Goal: Task Accomplishment & Management: Complete application form

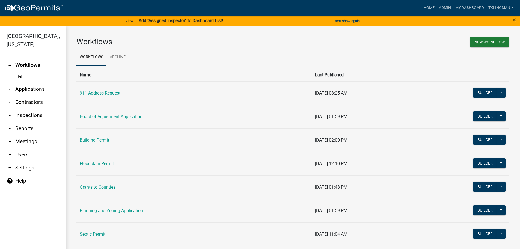
scroll to position [53, 0]
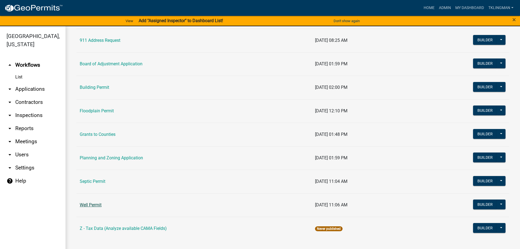
click at [100, 205] on link "Well Permit" at bounding box center [91, 204] width 22 height 5
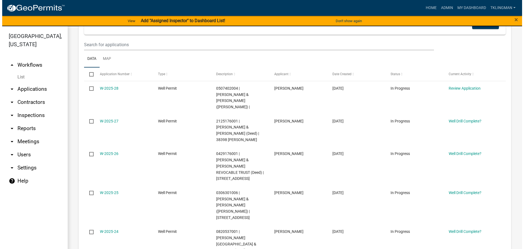
scroll to position [109, 0]
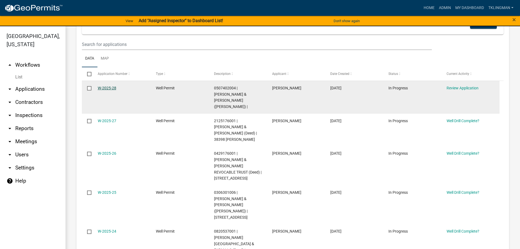
click at [107, 87] on link "W-2025-28" at bounding box center [107, 88] width 19 height 4
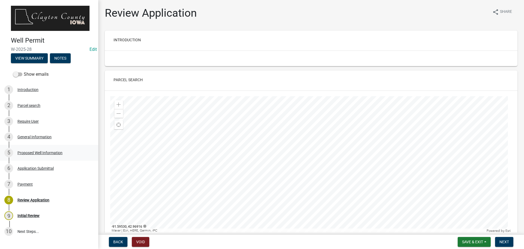
click at [279, 176] on div at bounding box center [311, 164] width 402 height 137
click at [33, 151] on div "Proposed Well Information" at bounding box center [39, 153] width 45 height 4
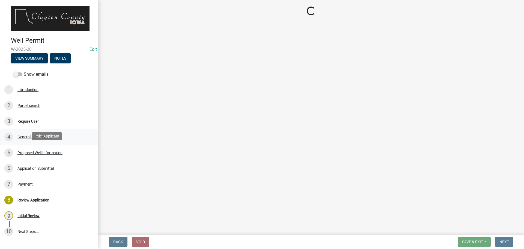
select select "b914ece8-feae-4b0c-9c33-9caeeca31e48"
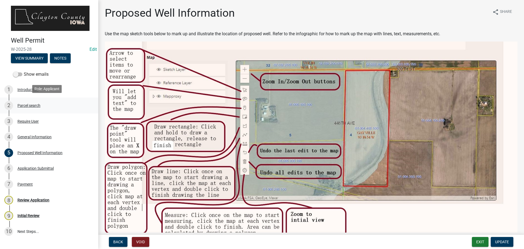
click at [27, 105] on div "Parcel search" at bounding box center [28, 105] width 23 height 4
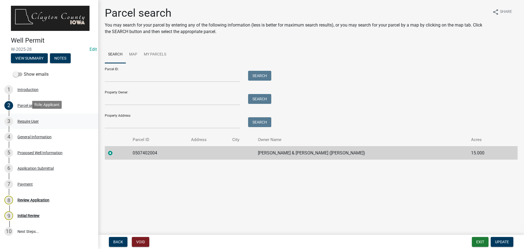
click at [26, 119] on div "Require User" at bounding box center [27, 121] width 21 height 4
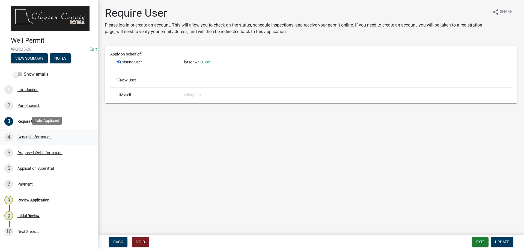
click at [28, 135] on div "General Information" at bounding box center [34, 137] width 34 height 4
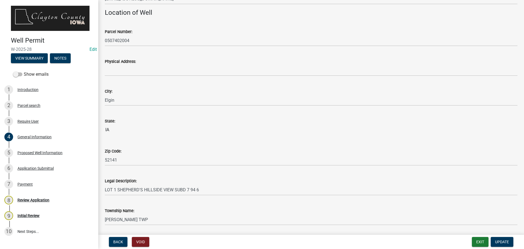
scroll to position [430, 0]
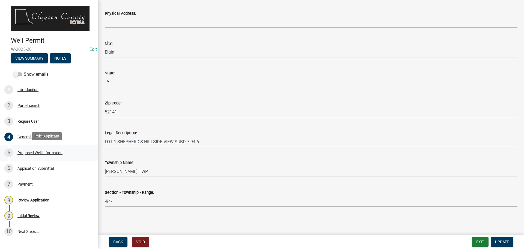
click at [34, 152] on div "Proposed Well Information" at bounding box center [39, 153] width 45 height 4
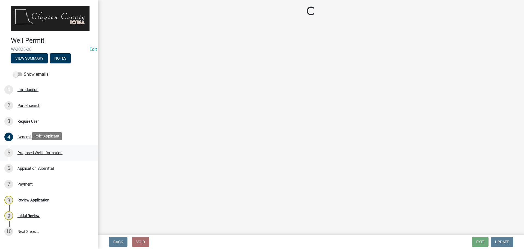
select select "b914ece8-feae-4b0c-9c33-9caeeca31e48"
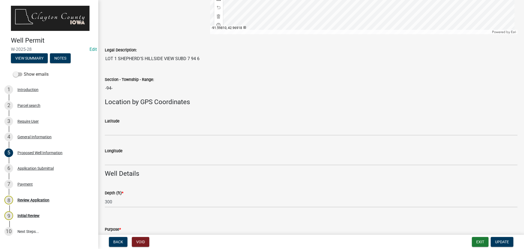
scroll to position [355, 0]
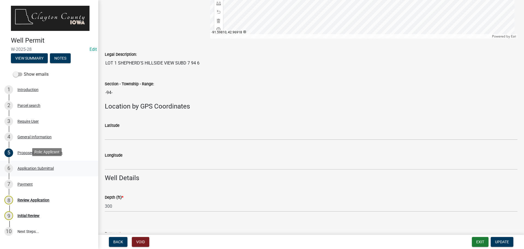
click at [26, 167] on div "Application Submittal" at bounding box center [35, 168] width 36 height 4
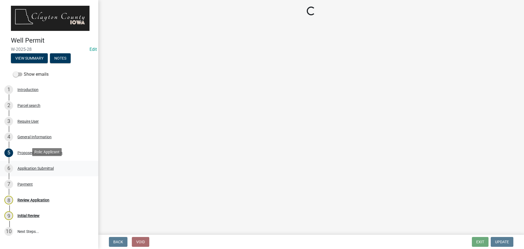
scroll to position [0, 0]
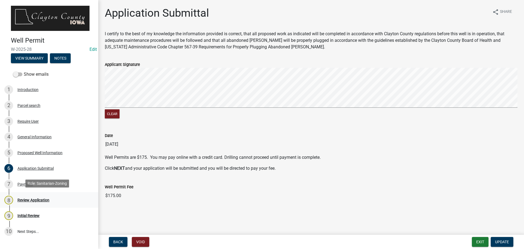
click at [28, 198] on div "Review Application" at bounding box center [33, 200] width 32 height 4
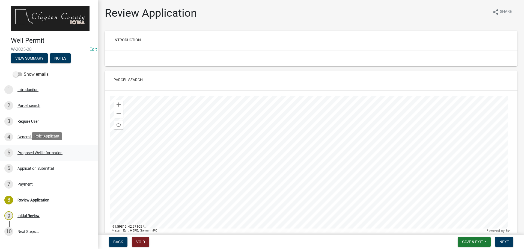
click at [32, 148] on div "5 Proposed Well Information" at bounding box center [46, 152] width 85 height 9
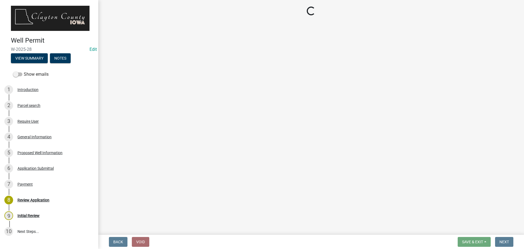
select select "b914ece8-feae-4b0c-9c33-9caeeca31e48"
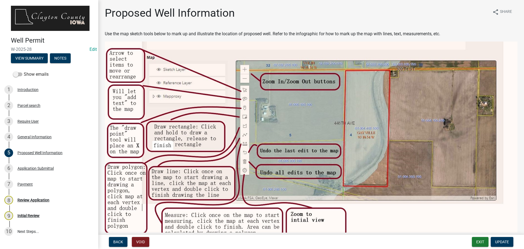
scroll to position [191, 0]
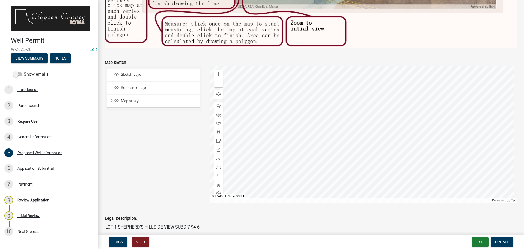
click at [337, 140] on div at bounding box center [364, 134] width 308 height 137
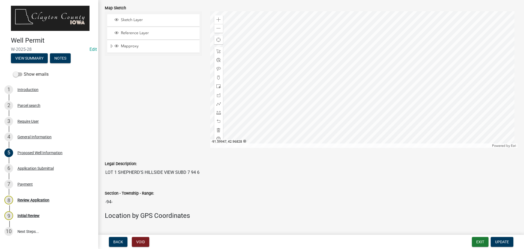
scroll to position [0, 0]
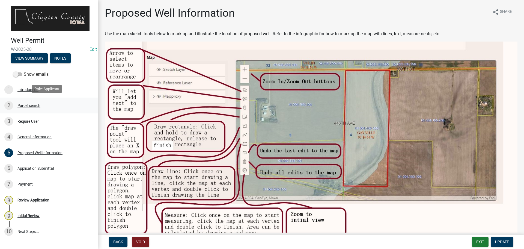
click at [33, 105] on div "Parcel search" at bounding box center [28, 105] width 23 height 4
